Goal: Information Seeking & Learning: Learn about a topic

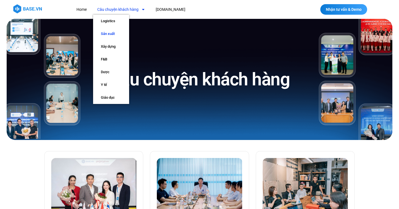
click at [115, 35] on link "Sản xuất" at bounding box center [111, 33] width 36 height 13
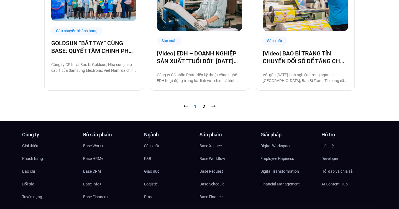
scroll to position [603, 0]
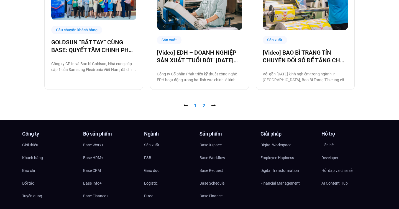
click at [202, 106] on link "Trang 2" at bounding box center [203, 105] width 2 height 5
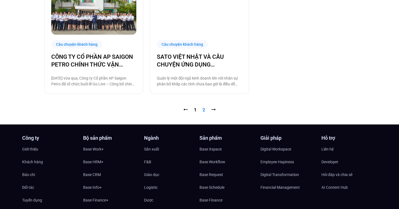
scroll to position [462, 0]
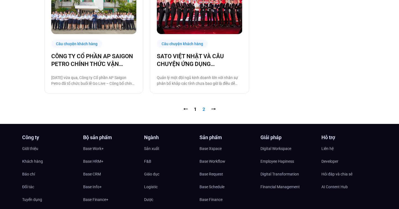
click at [197, 109] on nav "⭠ Trang 1 Trang 2 ⭢" at bounding box center [199, 109] width 310 height 7
click at [195, 109] on link "Trang 1" at bounding box center [195, 109] width 2 height 5
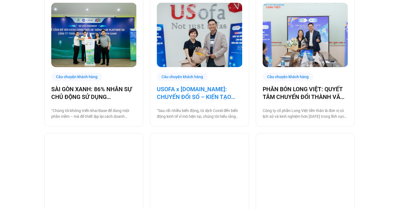
scroll to position [137, 0]
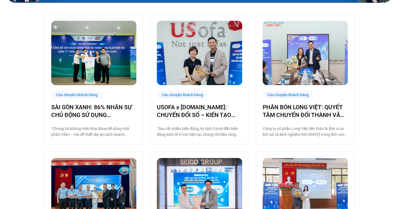
click at [208, 55] on img at bounding box center [199, 53] width 85 height 64
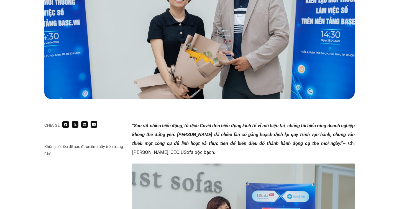
scroll to position [249, 0]
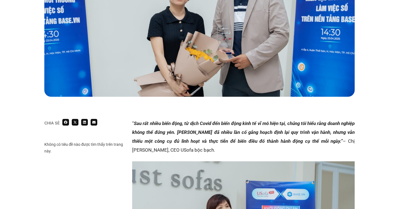
click at [178, 120] on em "Sau rất nhiều biến động, từ dịch Covid đến biến động kinh tế vĩ mô hiện tại, ch…" at bounding box center [243, 131] width 222 height 23
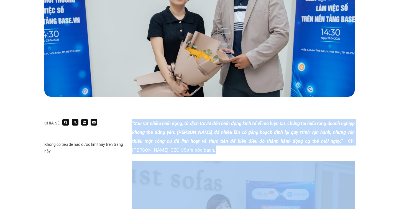
click at [178, 120] on em "Sau rất nhiều biến động, từ dịch Covid đến biến động kinh tế vĩ mô hiện tại, ch…" at bounding box center [243, 131] width 222 height 23
click at [174, 119] on p "“ Sau rất nhiều biến động, từ dịch Covid đến biến động kinh tế vĩ mô hiện tại, …" at bounding box center [243, 136] width 222 height 35
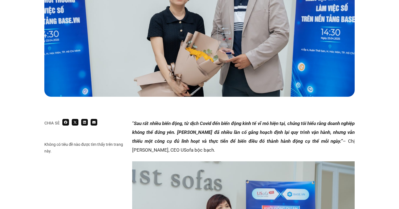
click at [174, 119] on p "“ Sau rất nhiều biến động, từ dịch Covid đến biến động kinh tế vĩ mô hiện tại, …" at bounding box center [243, 136] width 222 height 35
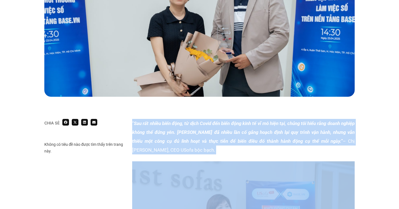
click at [169, 126] on em "Sau rất nhiều biến động, từ dịch Covid đến biến động kinh tế vĩ mô hiện tại, ch…" at bounding box center [243, 131] width 222 height 23
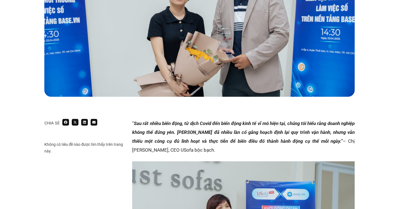
click at [169, 126] on em "Sau rất nhiều biến động, từ dịch Covid đến biến động kinh tế vĩ mô hiện tại, ch…" at bounding box center [243, 131] width 222 height 23
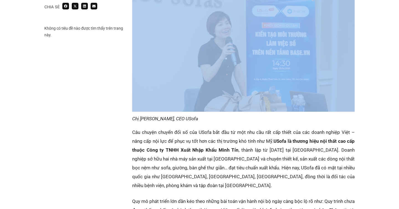
scroll to position [439, 0]
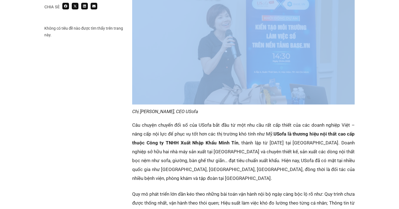
click at [226, 133] on p "Câu chuyện chuyển đổi số của USofa bắt đầu từ một nhu cầu rất cấp thiết của các…" at bounding box center [243, 151] width 222 height 62
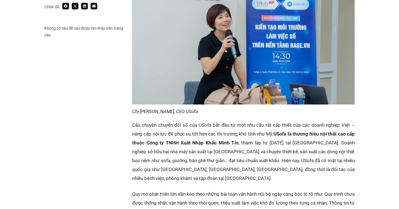
click at [226, 133] on p "Câu chuyện chuyển đổi số của USofa bắt đầu từ một nhu cầu rất cấp thiết của các…" at bounding box center [243, 151] width 222 height 62
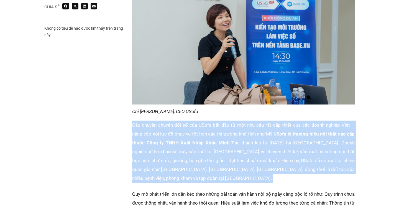
click at [219, 145] on p "Câu chuyện chuyển đổi số của USofa bắt đầu từ một nhu cầu rất cấp thiết của các…" at bounding box center [243, 151] width 222 height 62
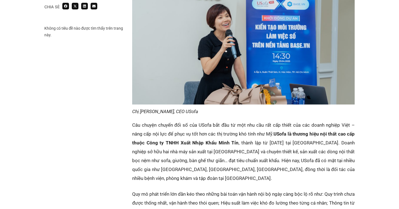
click at [219, 145] on p "Câu chuyện chuyển đổi số của USofa bắt đầu từ một nhu cầu rất cấp thiết của các…" at bounding box center [243, 151] width 222 height 62
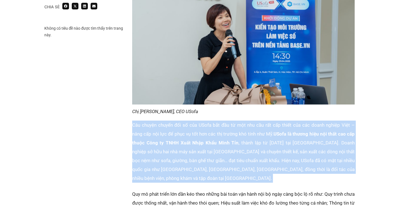
click at [210, 147] on p "Câu chuyện chuyển đổi số của USofa bắt đầu từ một nhu cầu rất cấp thiết của các…" at bounding box center [243, 151] width 222 height 62
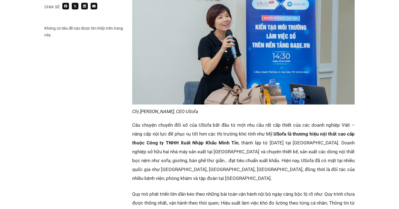
click at [210, 147] on p "Câu chuyện chuyển đổi số của USofa bắt đầu từ một nhu cầu rất cấp thiết của các…" at bounding box center [243, 151] width 222 height 62
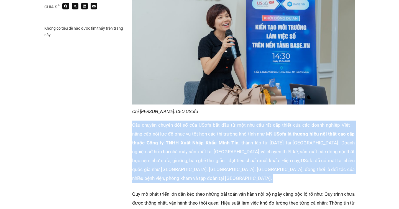
click at [209, 143] on p "Câu chuyện chuyển đổi số của USofa bắt đầu từ một nhu cầu rất cấp thiết của các…" at bounding box center [243, 151] width 222 height 62
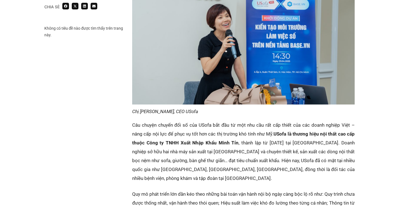
click at [209, 143] on p "Câu chuyện chuyển đổi số của USofa bắt đầu từ một nhu cầu rất cấp thiết của các…" at bounding box center [243, 151] width 222 height 62
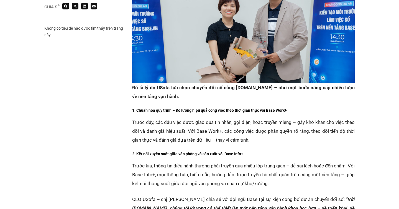
scroll to position [734, 0]
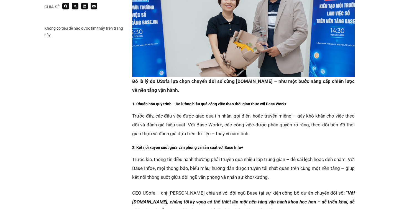
click at [191, 111] on p "Trước đây, các đầu việc được giao qua tin nhắn, gọi điện, hoặc truyền miệng – g…" at bounding box center [243, 124] width 222 height 27
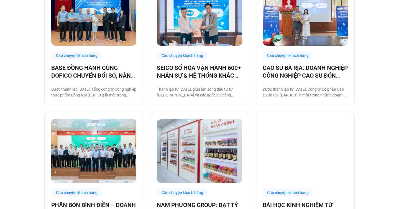
scroll to position [315, 0]
